Goal: Transaction & Acquisition: Purchase product/service

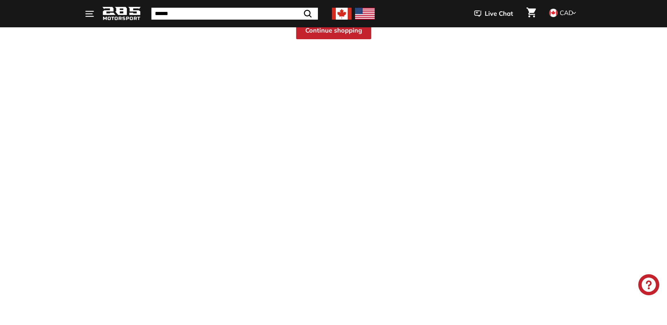
scroll to position [38, 0]
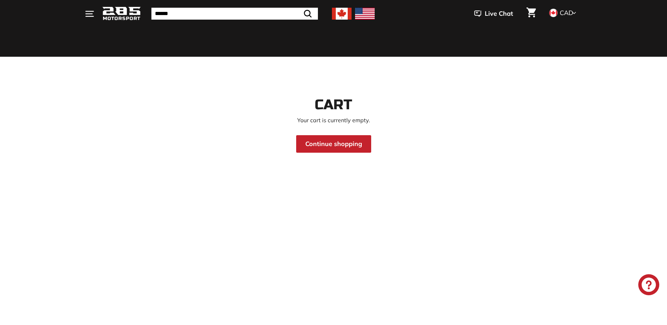
click at [337, 149] on link "Continue shopping" at bounding box center [333, 144] width 75 height 18
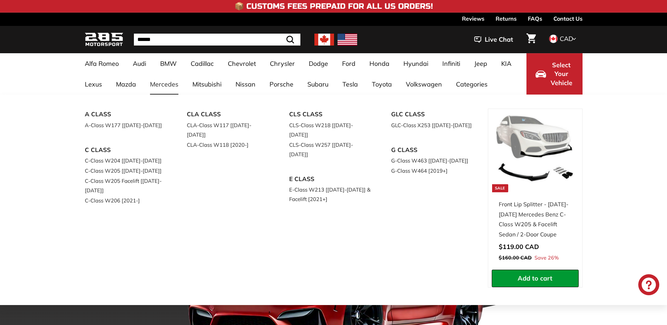
click at [160, 86] on link "Mercedes" at bounding box center [164, 84] width 42 height 21
click at [103, 187] on link "C-Class W205 Facelift [[DATE]-[DATE]]" at bounding box center [126, 186] width 83 height 20
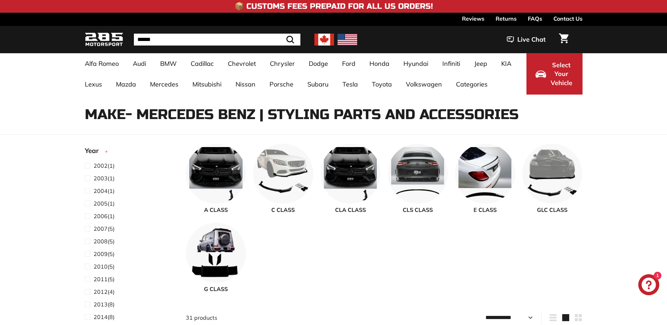
select select "**********"
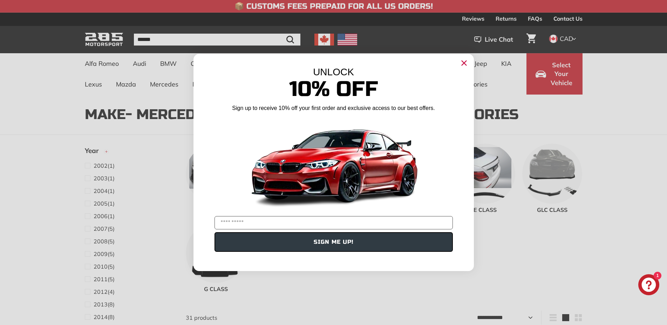
click at [464, 63] on icon "Close dialog" at bounding box center [464, 63] width 5 height 5
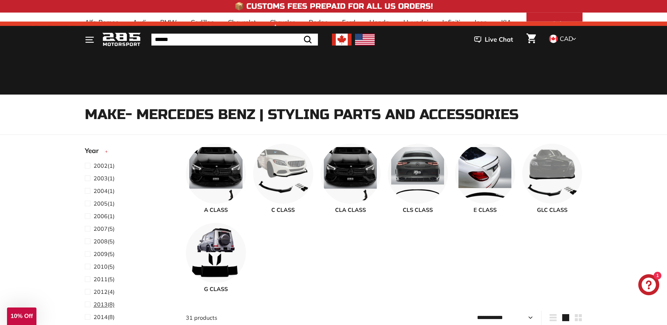
scroll to position [114, 0]
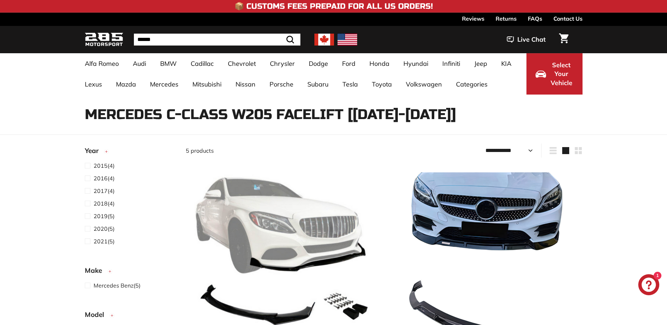
select select "**********"
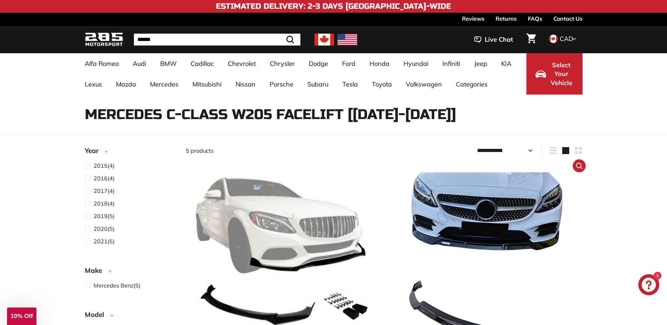
click at [464, 219] on img at bounding box center [484, 260] width 179 height 179
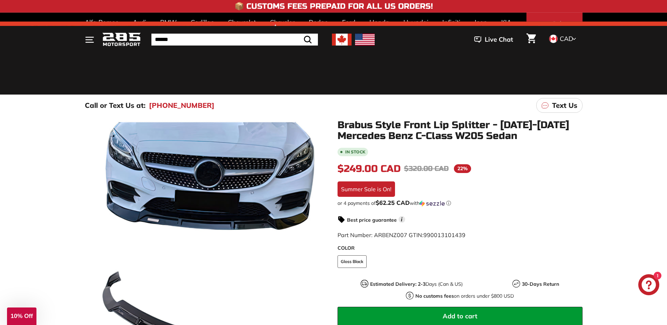
scroll to position [151, 0]
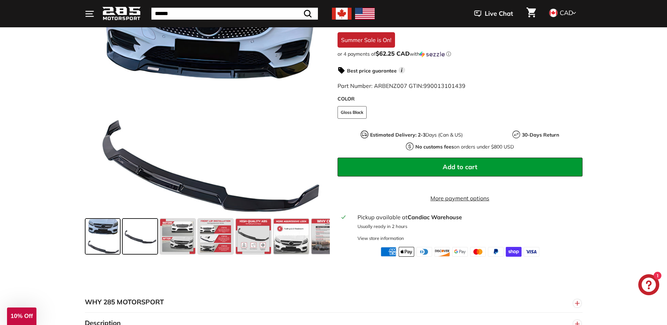
click at [146, 238] on span at bounding box center [140, 236] width 35 height 35
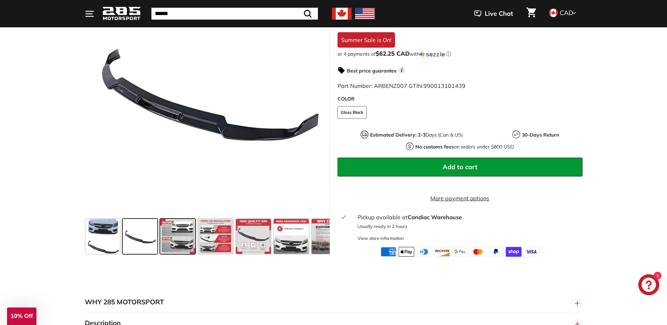
click at [186, 239] on span at bounding box center [177, 236] width 35 height 35
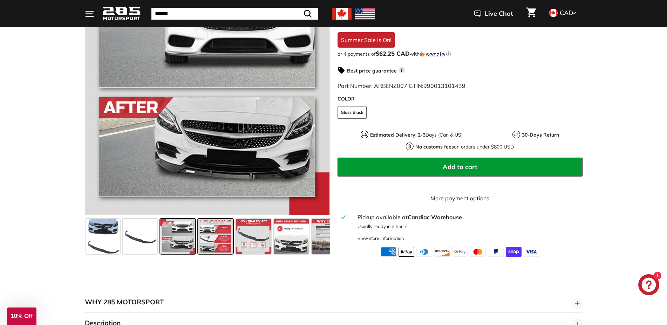
click at [213, 242] on span at bounding box center [215, 236] width 35 height 35
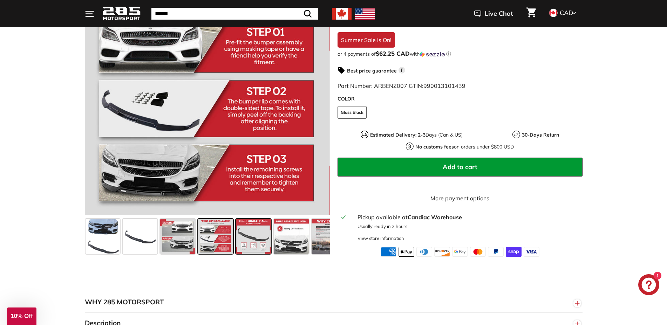
click at [251, 244] on span at bounding box center [253, 236] width 35 height 35
